Goal: Contribute content

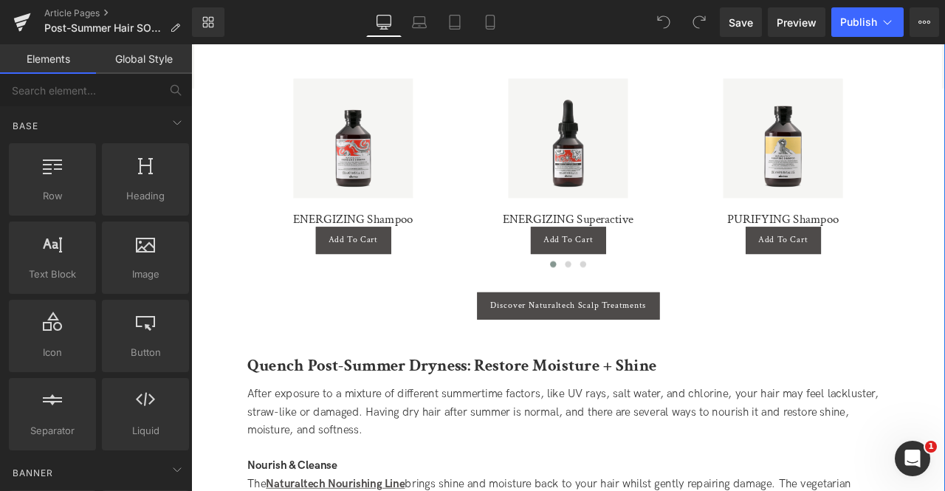
scroll to position [1225, 0]
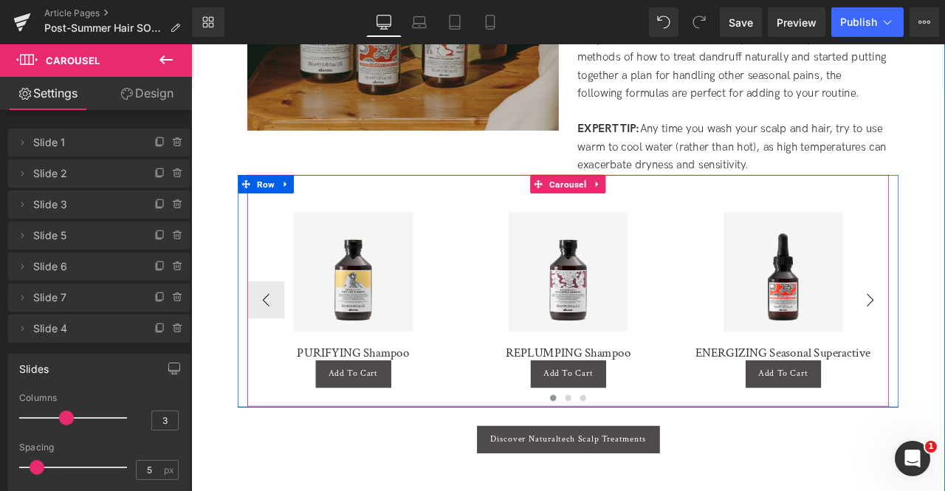
scroll to position [1072, 0]
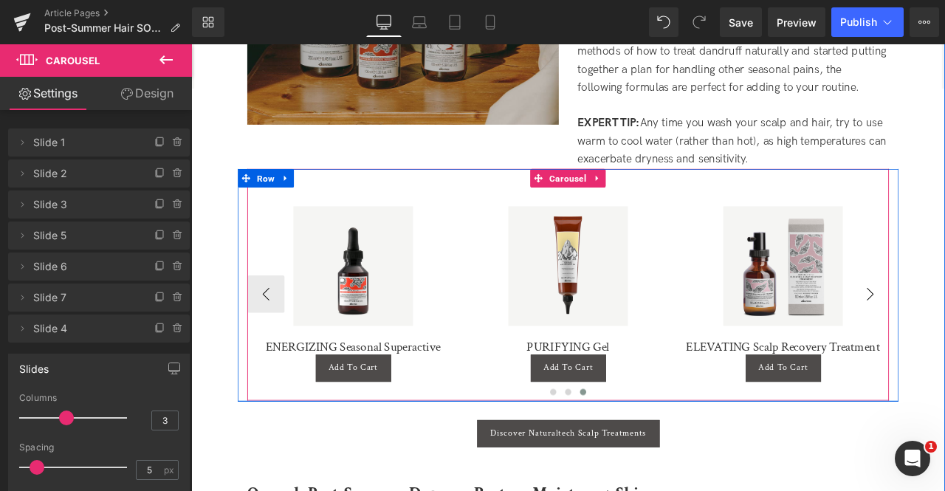
click at [944, 322] on div "Sale Off" at bounding box center [892, 307] width 236 height 142
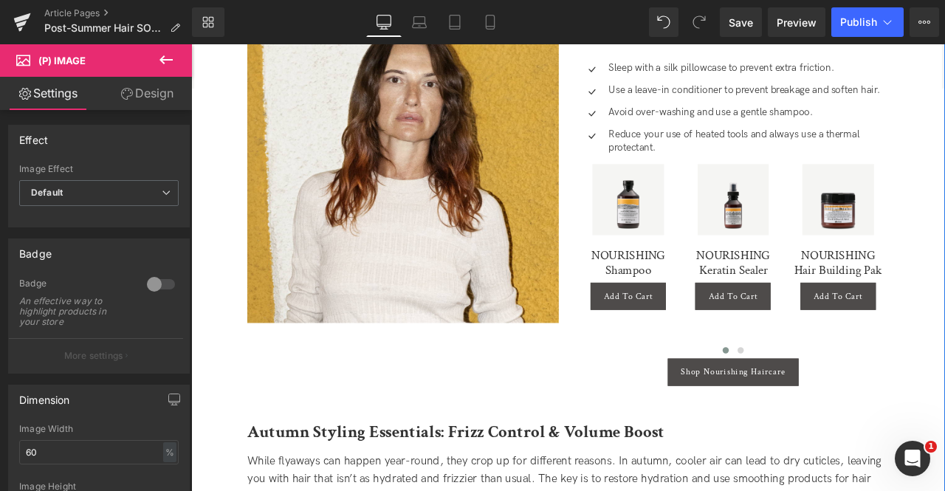
scroll to position [2229, 0]
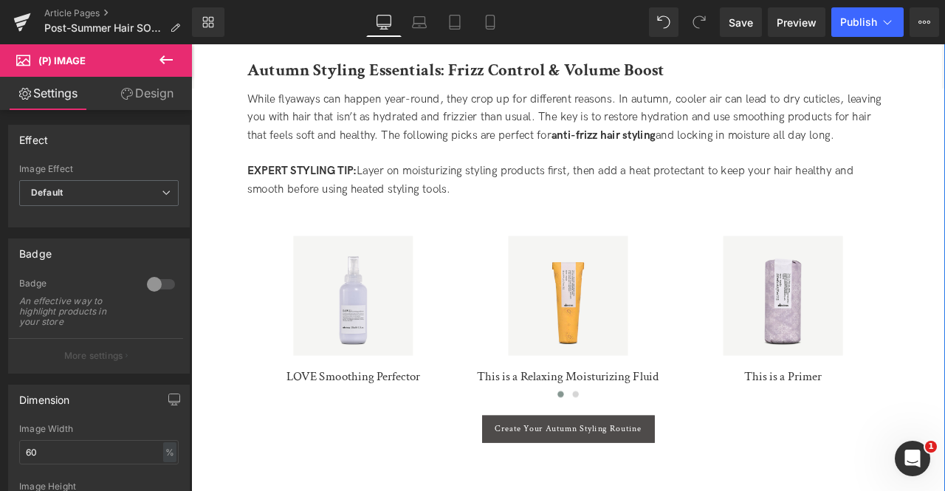
scroll to position [2656, 0]
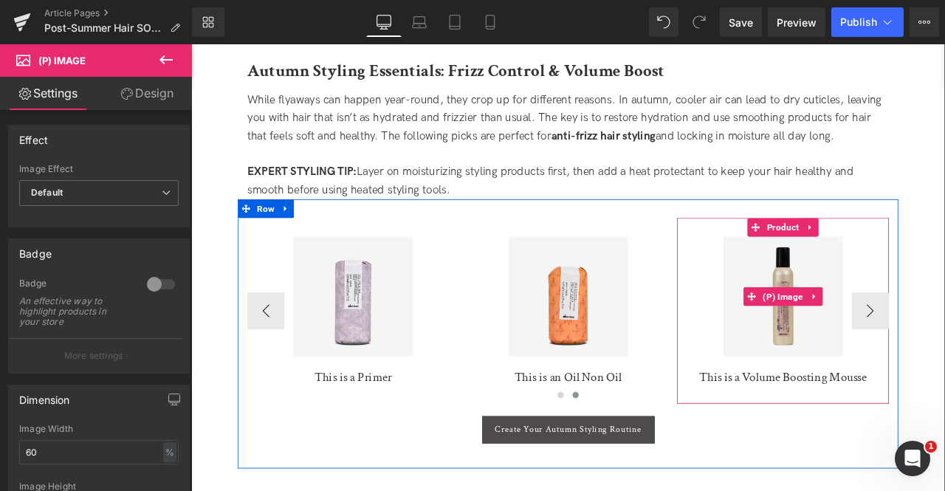
click at [944, 339] on div "Sale Off" at bounding box center [892, 343] width 236 height 142
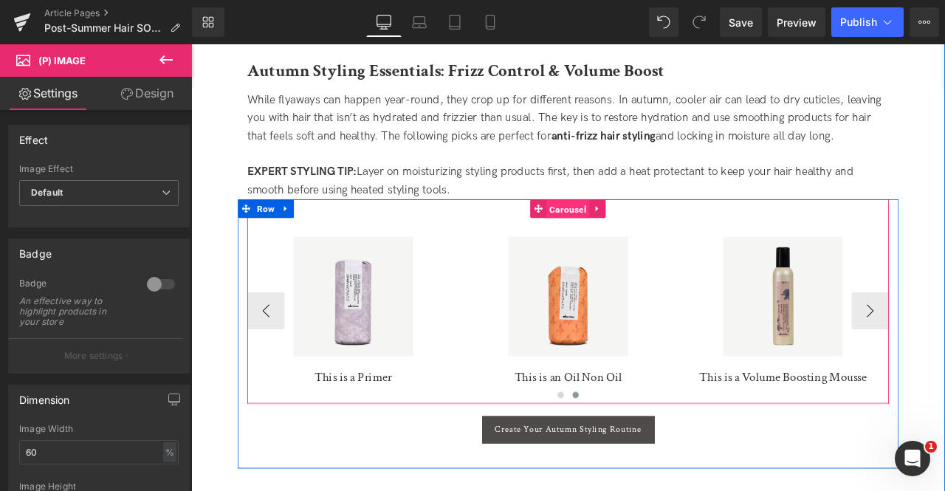
click at [631, 229] on span "Carousel" at bounding box center [637, 240] width 51 height 22
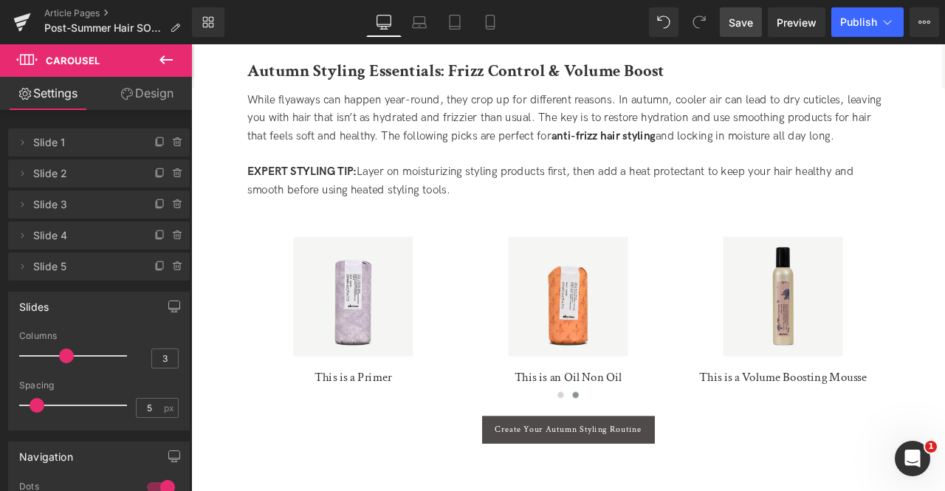
click at [745, 20] on span "Save" at bounding box center [740, 22] width 24 height 15
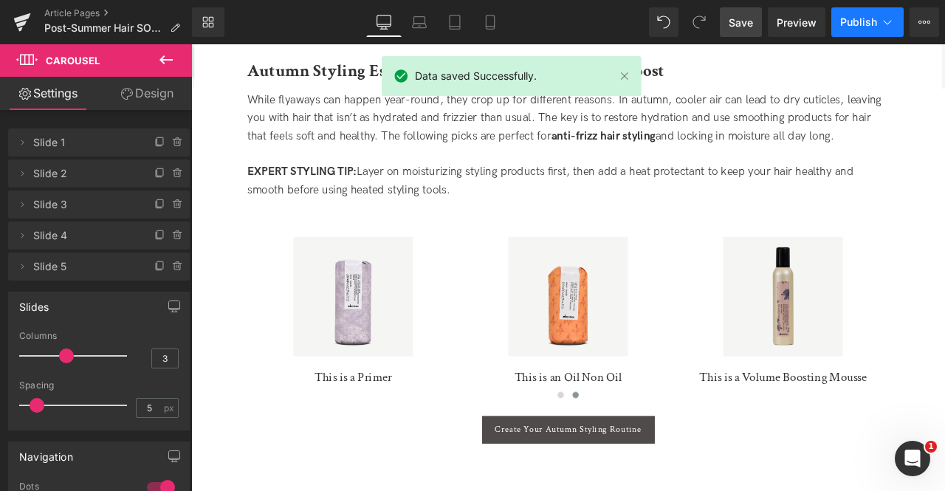
click at [888, 24] on icon at bounding box center [887, 22] width 8 height 4
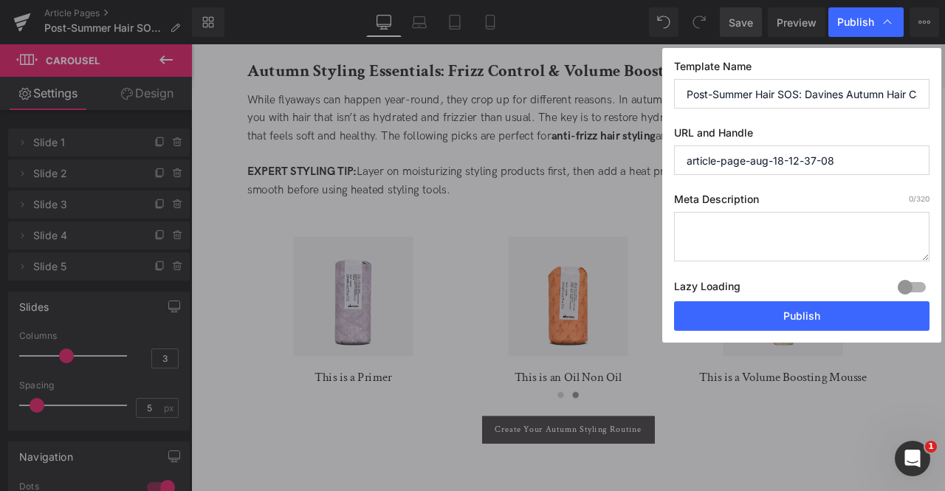
click at [766, 89] on input "Post-Summer Hair SOS: Davines Autumn Hair Care Favorites" at bounding box center [801, 94] width 255 height 30
paste input "Davines Autumn Hair Care Favorites 2025"
type input "Davines Autumn Hair Care Favorites 2025"
click at [813, 159] on input "article-page-aug-18-12-37-08" at bounding box center [801, 160] width 255 height 30
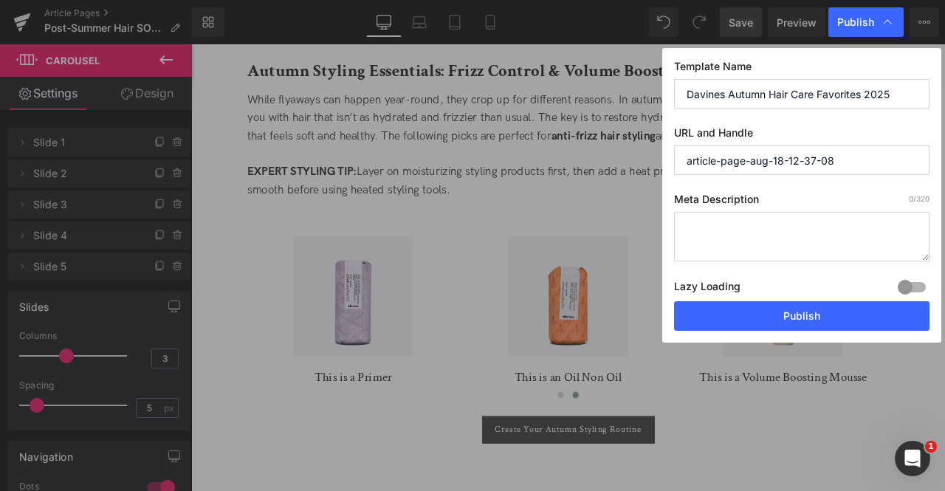
click at [813, 159] on input "article-page-aug-18-12-37-08" at bounding box center [801, 160] width 255 height 30
click at [774, 213] on textarea at bounding box center [801, 236] width 255 height 49
paste textarea "hydration"
paste textarea "Discover how to transition your haircare routine for autumn. From scalp relief …"
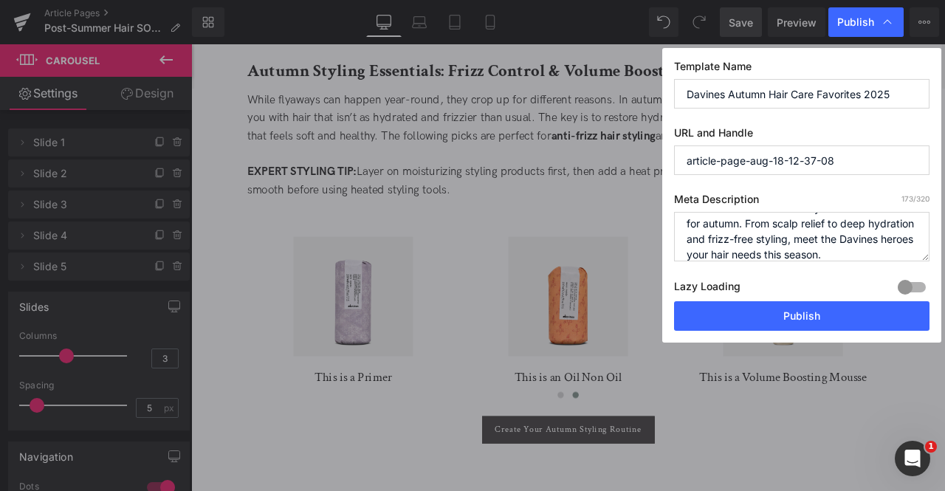
scroll to position [0, 0]
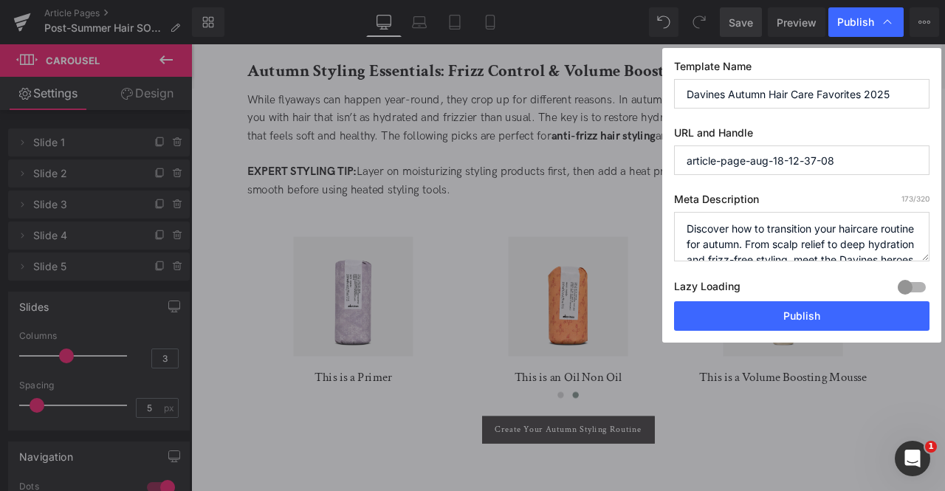
click at [778, 239] on textarea "Discover how to transition your haircare routine for autumn. From scalp relief …" at bounding box center [801, 236] width 255 height 49
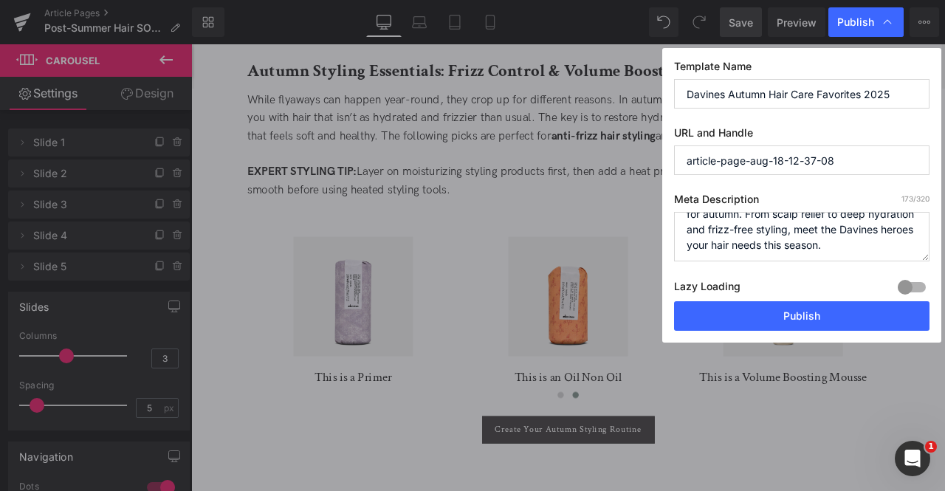
scroll to position [31, 0]
type textarea "Discover how to transition your haircare routine for autumn. From scalp relief …"
click at [741, 160] on input "article-page-aug-18-12-37-08" at bounding box center [801, 160] width 255 height 30
paste input "davines-autumn-favorites"
type input "davines-autumn-favorites"
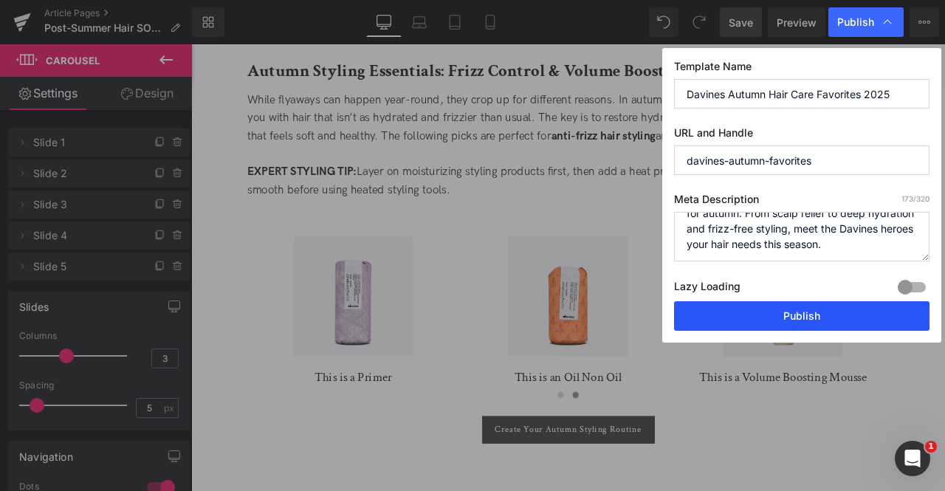
click at [741, 317] on button "Publish" at bounding box center [801, 316] width 255 height 30
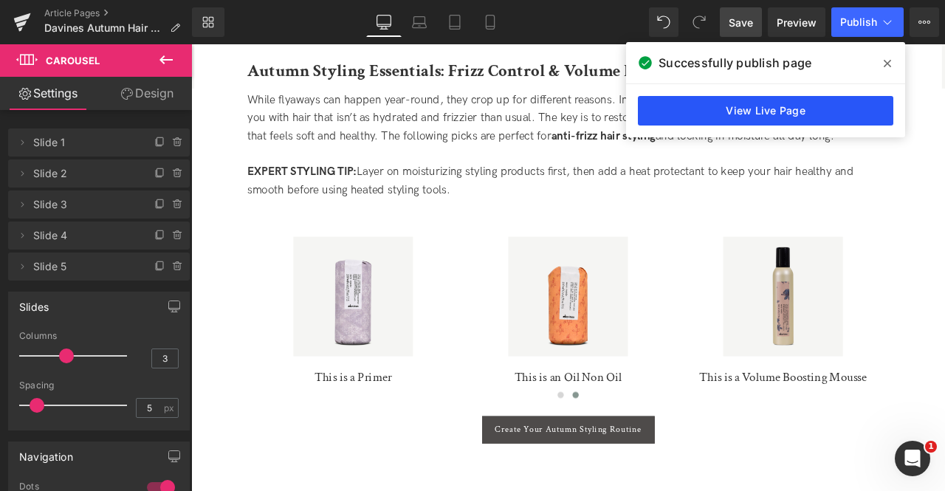
click at [689, 109] on link "View Live Page" at bounding box center [765, 111] width 255 height 30
